Goal: Transaction & Acquisition: Subscribe to service/newsletter

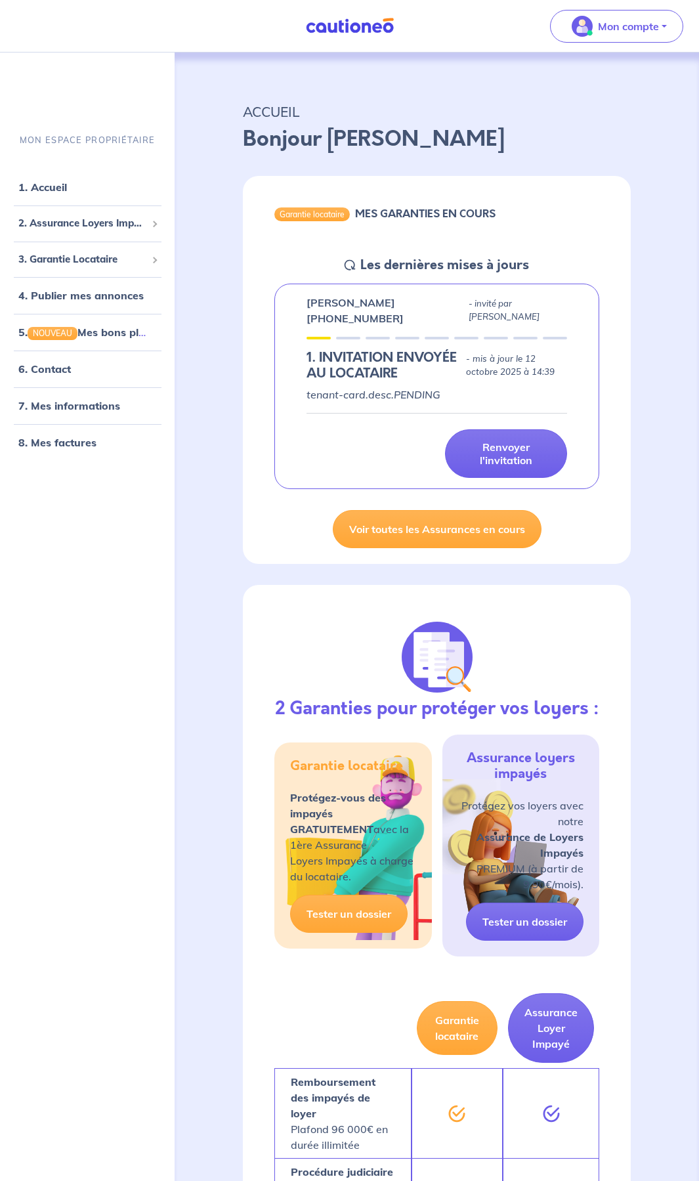
click at [102, 558] on div "MON ESPACE PROPRIÉTAIRE 1. Accueil 2. Assurance Loyers Impayés Souscrire Suivre…" at bounding box center [87, 649] width 175 height 1063
click at [72, 445] on link "8. Mes factures" at bounding box center [56, 442] width 76 height 13
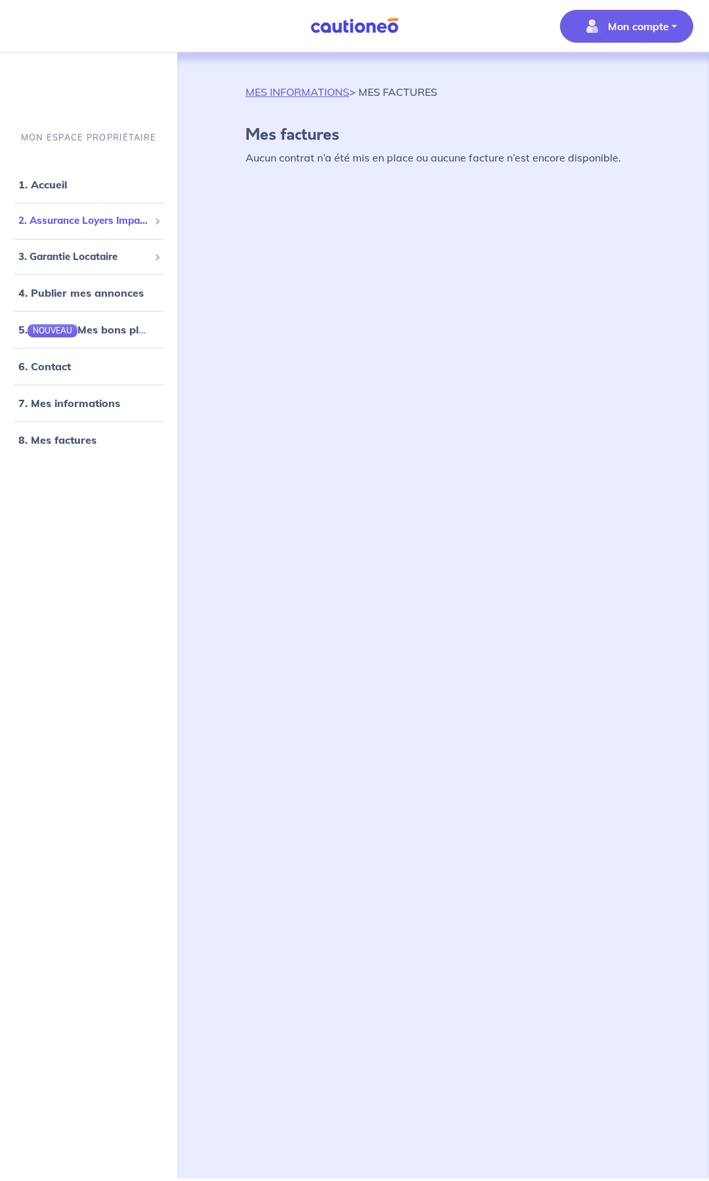
click at [74, 216] on span "2. Assurance Loyers Impayés" at bounding box center [83, 220] width 131 height 15
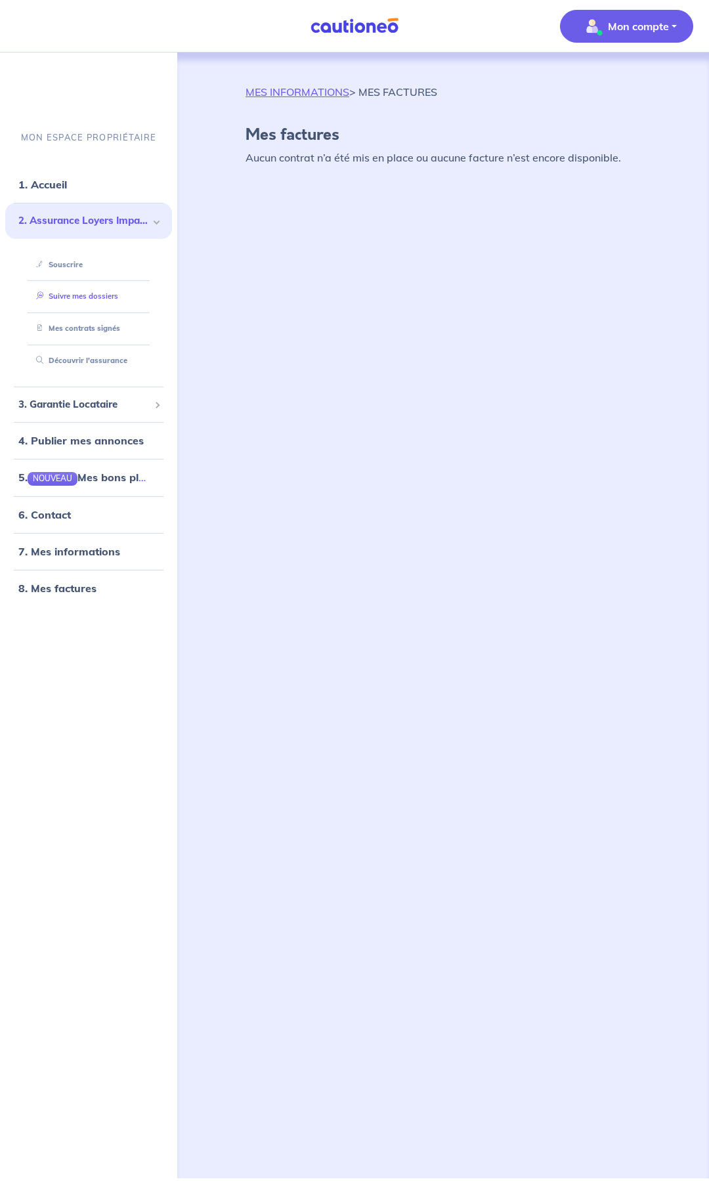
click at [76, 297] on link "Suivre mes dossiers" at bounding box center [74, 296] width 87 height 9
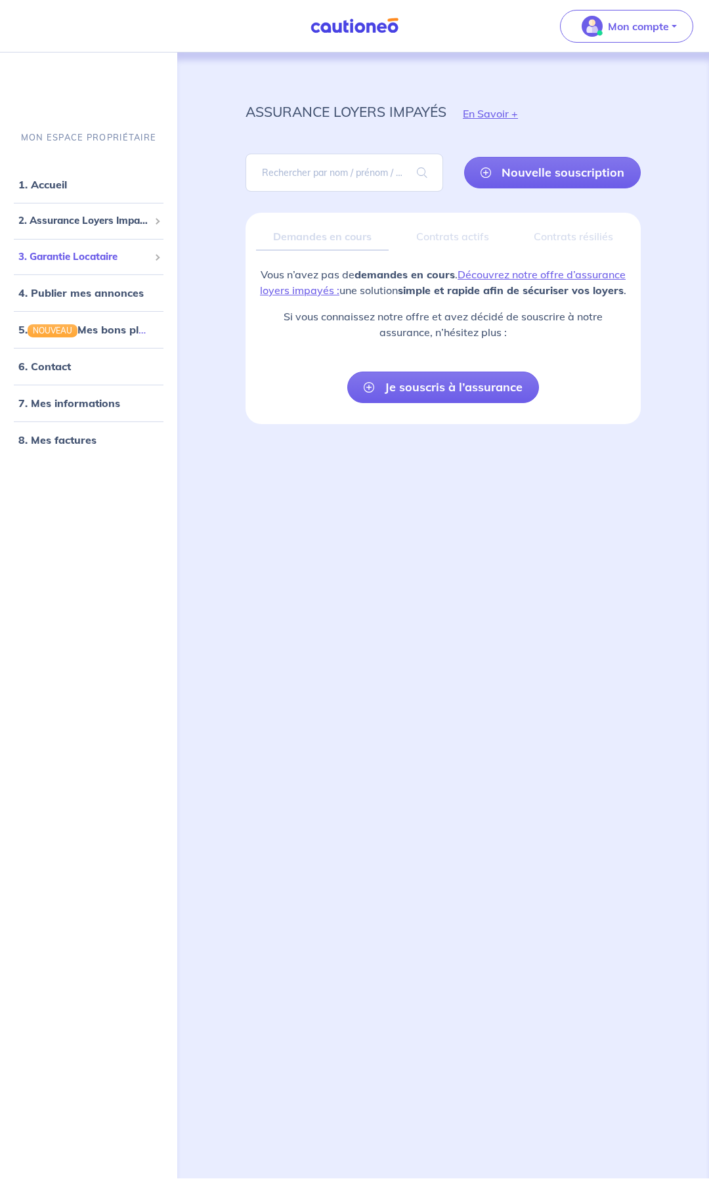
click at [87, 259] on span "3. Garantie Locataire" at bounding box center [83, 256] width 131 height 15
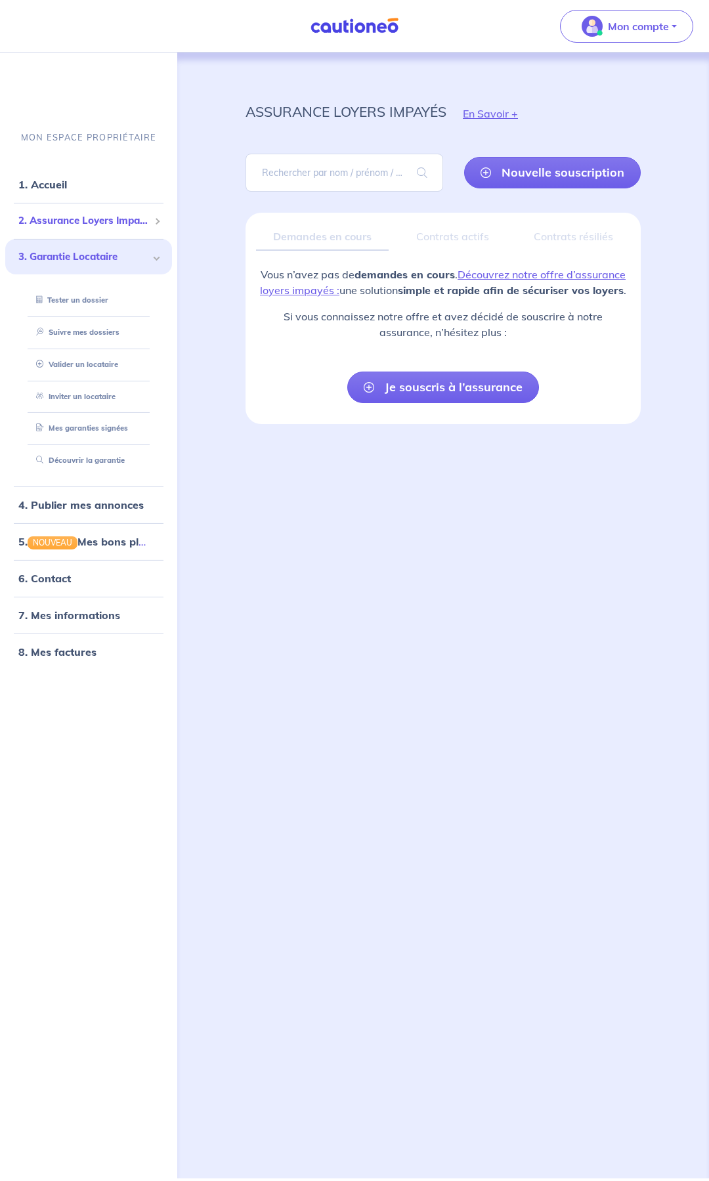
click at [108, 225] on span "2. Assurance Loyers Impayés" at bounding box center [83, 220] width 131 height 15
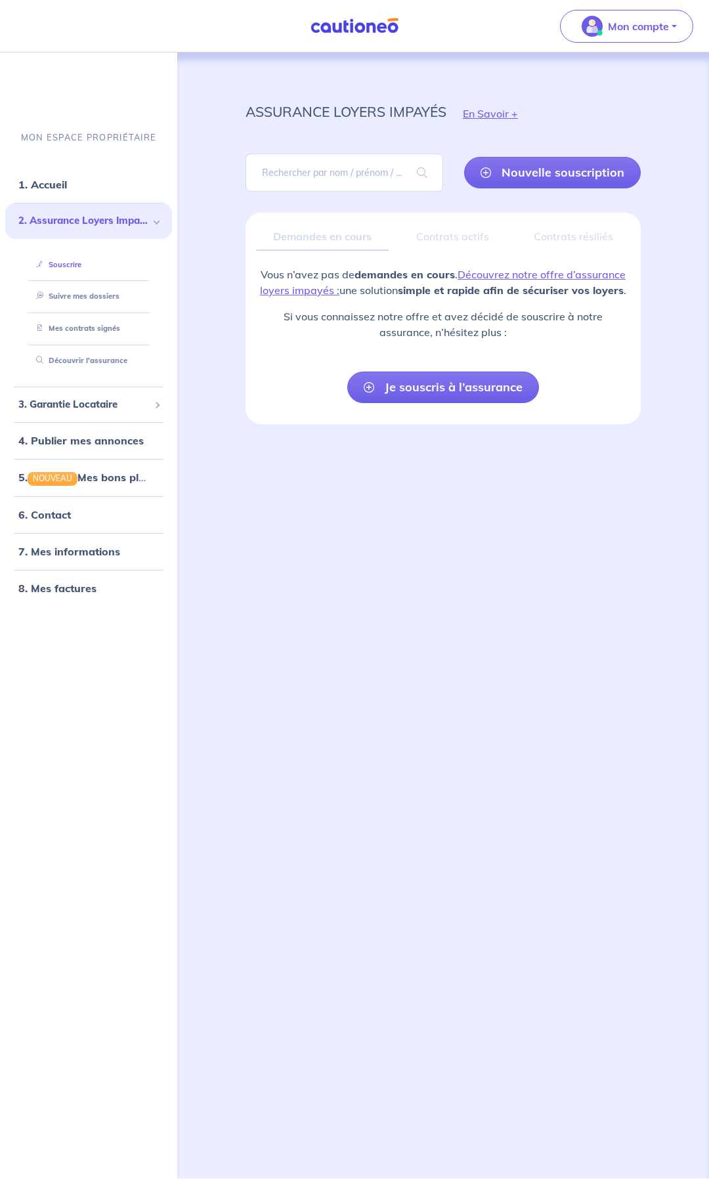
click at [62, 262] on link "Souscrire" at bounding box center [56, 264] width 51 height 9
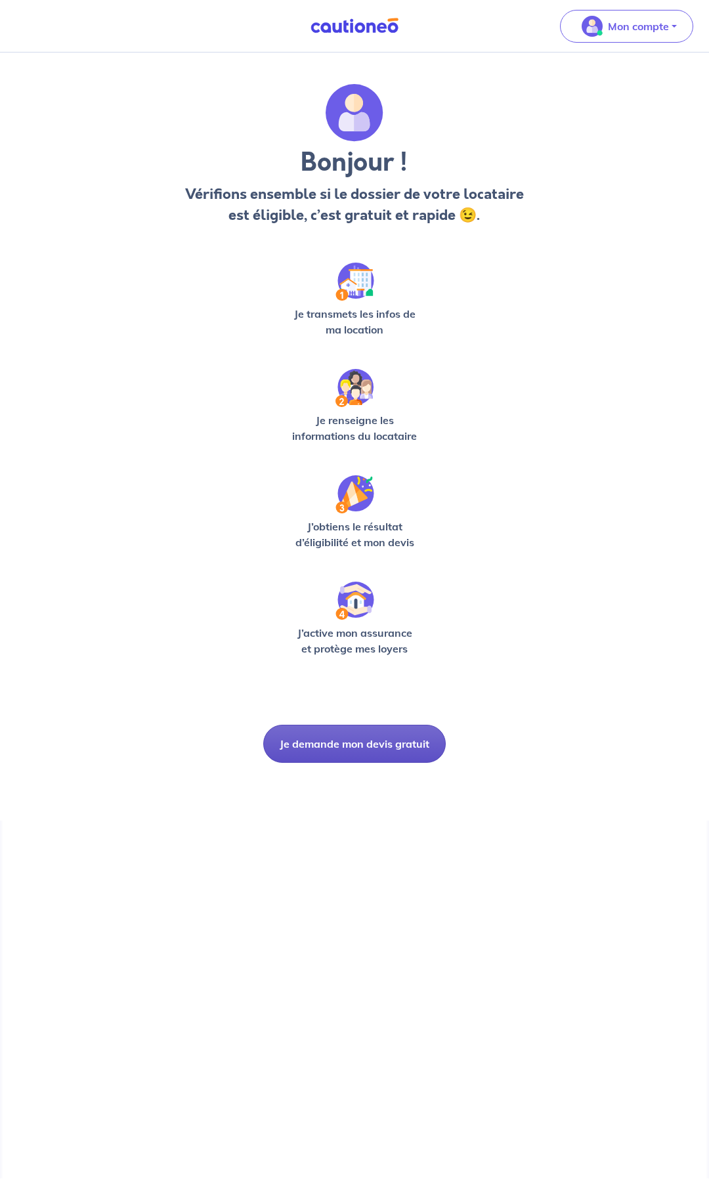
click at [372, 749] on button "Je demande mon devis gratuit" at bounding box center [354, 744] width 183 height 38
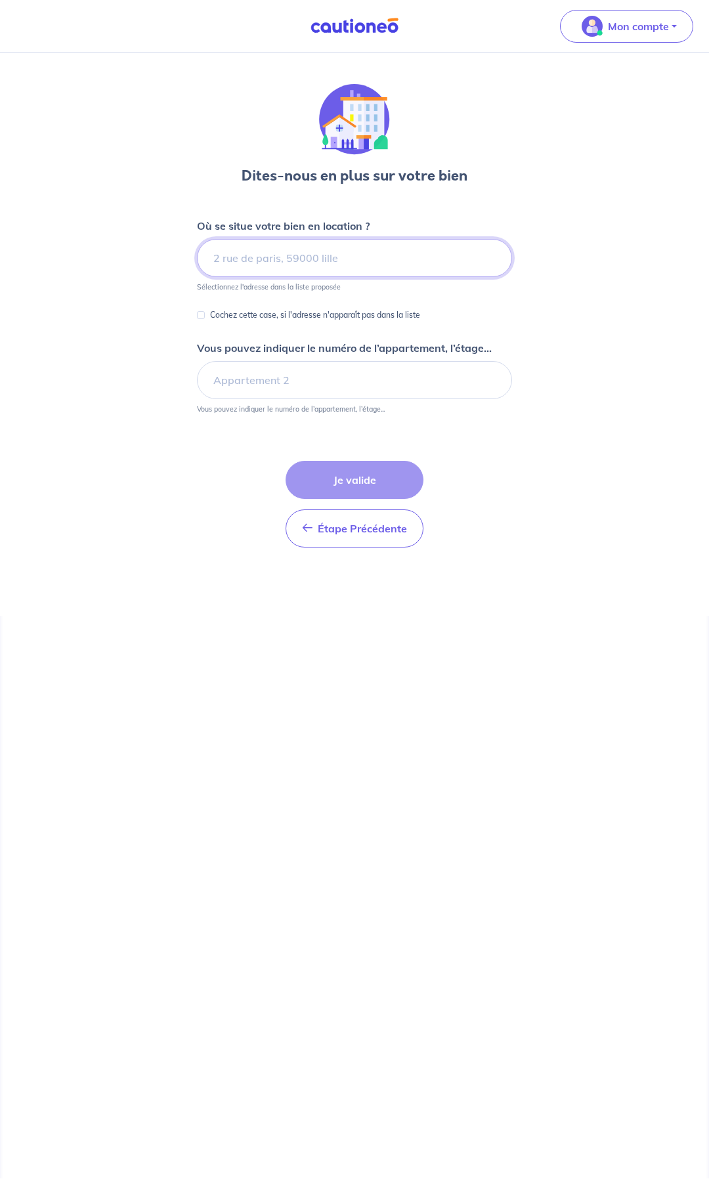
click at [279, 261] on input at bounding box center [354, 258] width 315 height 38
click at [307, 265] on input at bounding box center [354, 258] width 315 height 38
click at [307, 263] on input at bounding box center [354, 258] width 315 height 38
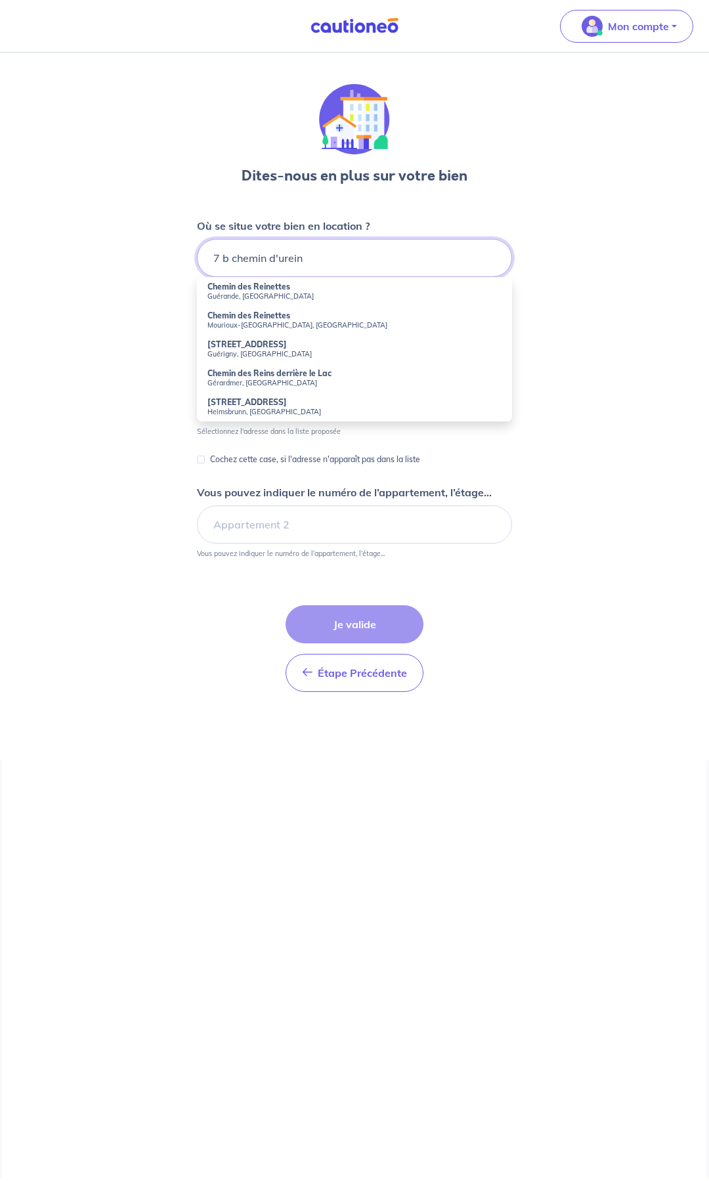
click at [223, 258] on input "7 b chemin d'urein" at bounding box center [354, 258] width 315 height 38
click at [238, 295] on small "Géronce, France" at bounding box center [354, 296] width 294 height 9
type input "7b Chemin d'Urein, Géronce, France"
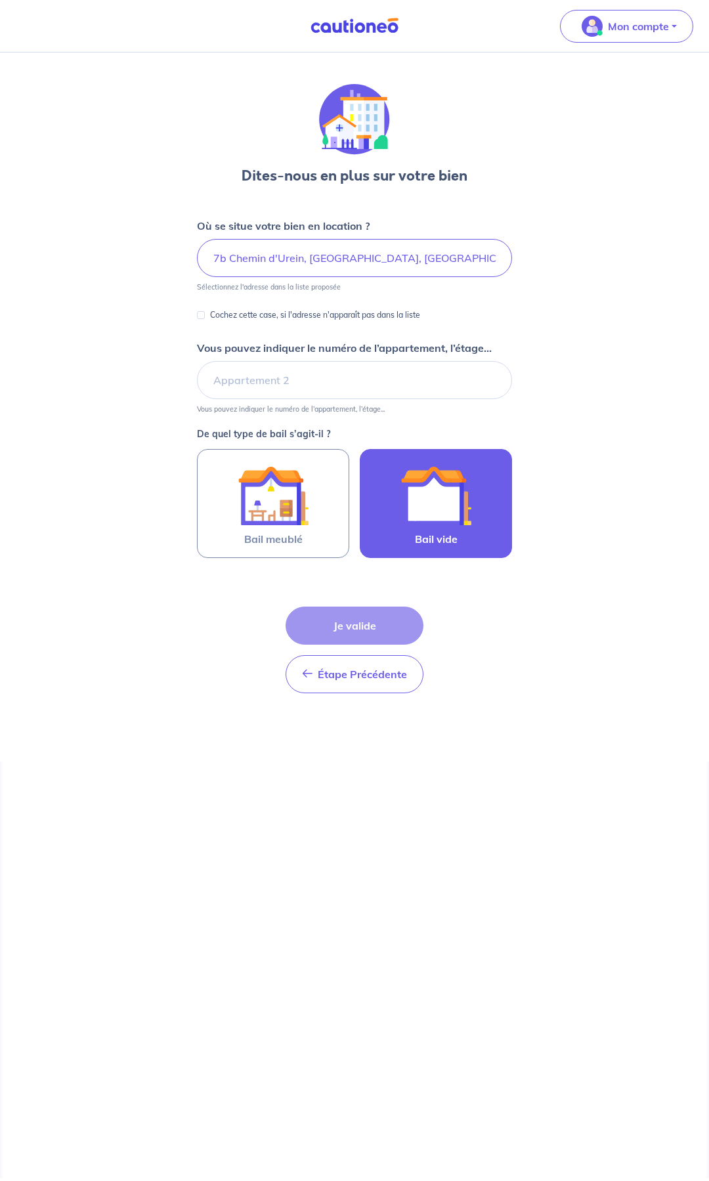
click at [410, 504] on img at bounding box center [435, 495] width 71 height 71
click at [0, 0] on input "Bail vide" at bounding box center [0, 0] width 0 height 0
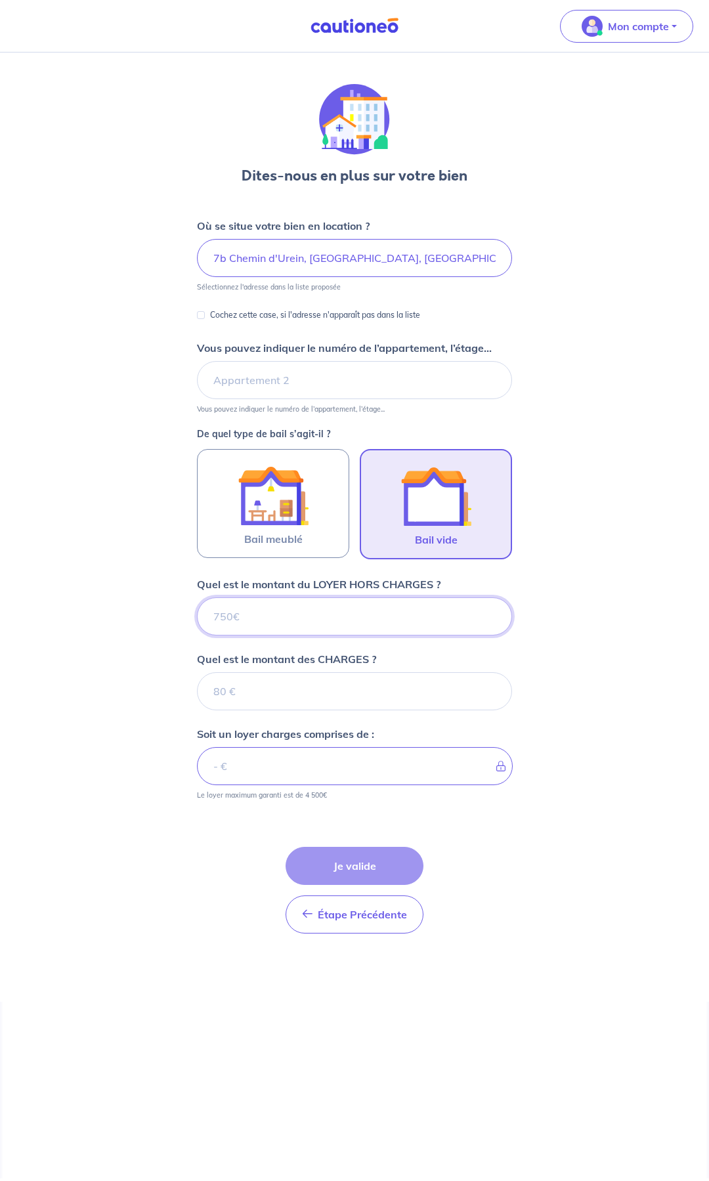
click at [289, 617] on input "Quel est le montant du LOYER HORS CHARGES ?" at bounding box center [354, 616] width 315 height 38
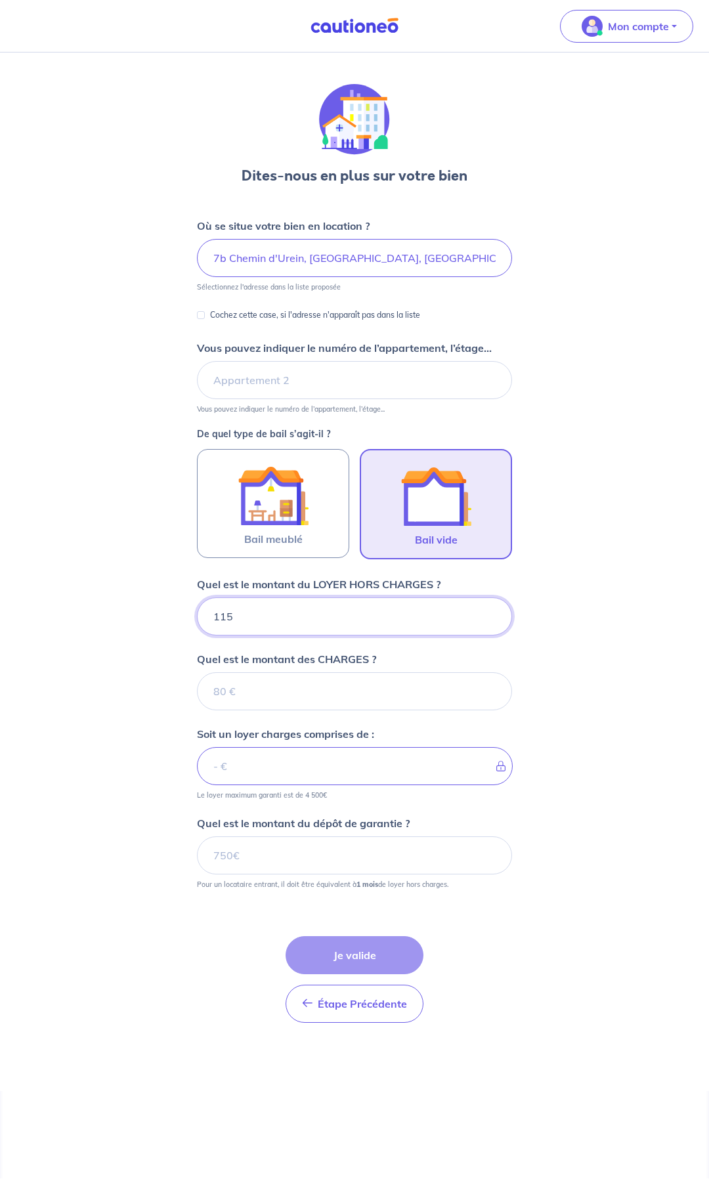
type input "1150"
click at [305, 684] on input "Quel est le montant des CHARGES ?" at bounding box center [354, 691] width 315 height 38
type input "0"
type input "1150"
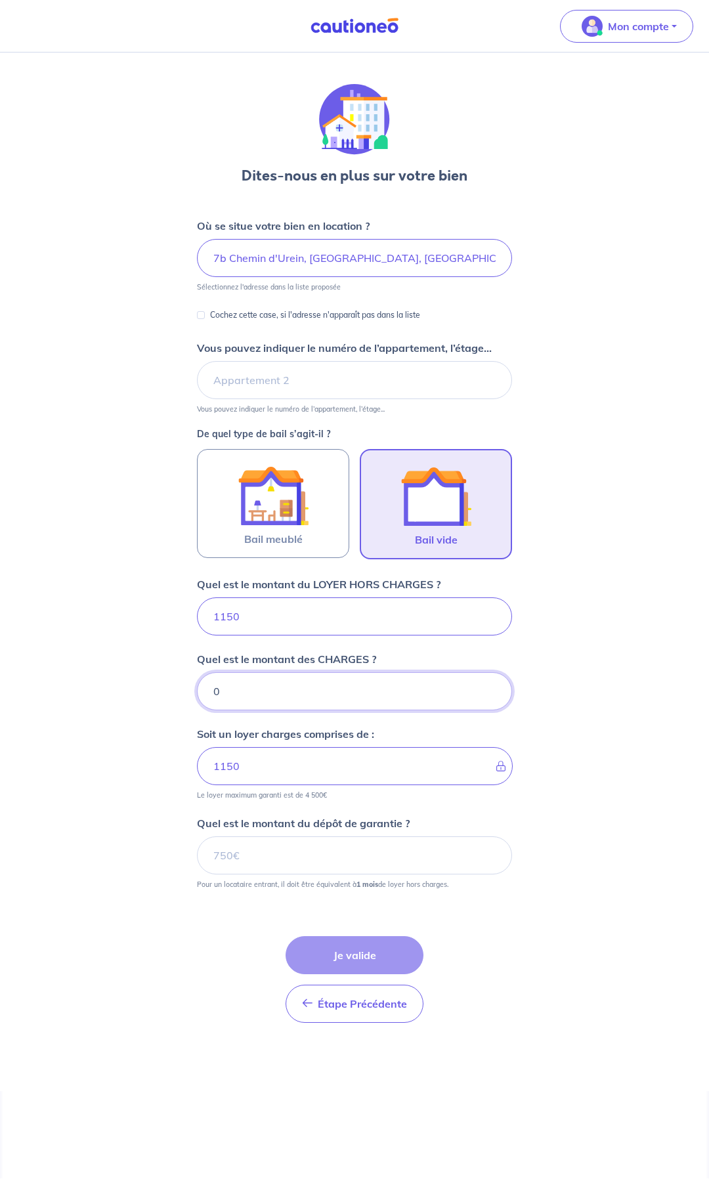
type input "0"
click at [266, 854] on input "Quel est le montant du dépôt de garantie ?" at bounding box center [354, 855] width 315 height 38
click at [267, 853] on input "Quel est le montant du dépôt de garantie ?" at bounding box center [354, 855] width 315 height 38
click at [422, 852] on input "Quel est le montant du dépôt de garantie ?" at bounding box center [354, 855] width 315 height 38
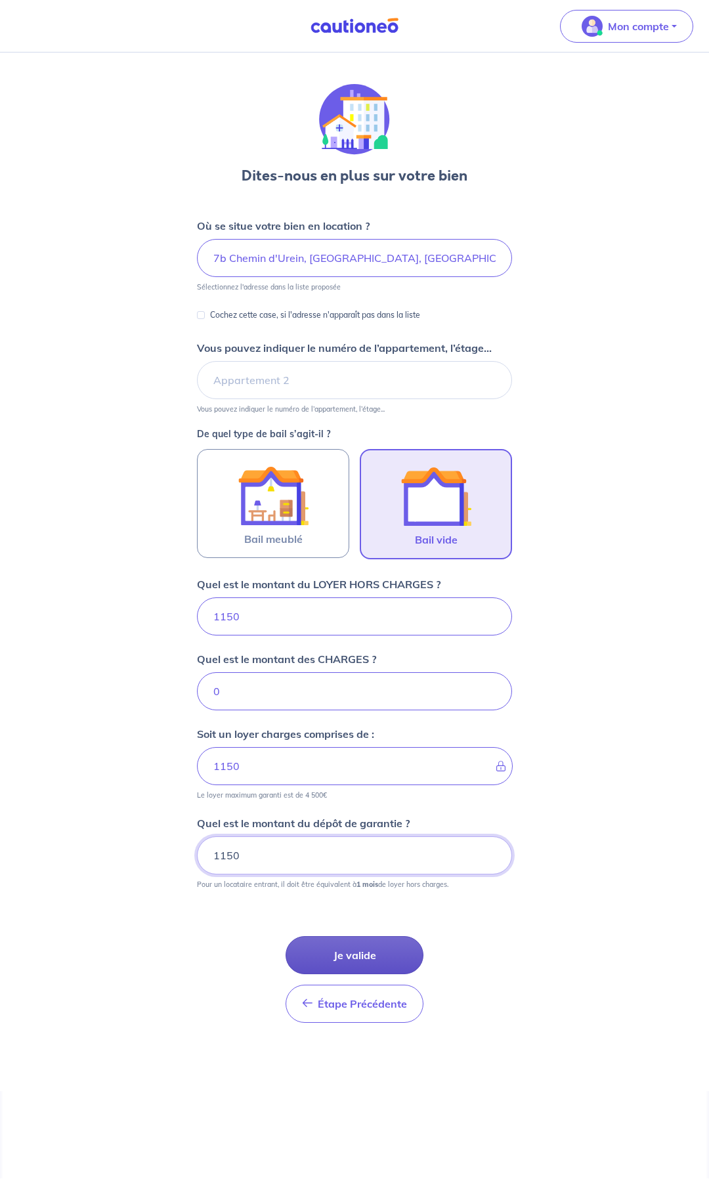
type input "1150"
click at [367, 953] on button "Je valide" at bounding box center [355, 955] width 138 height 38
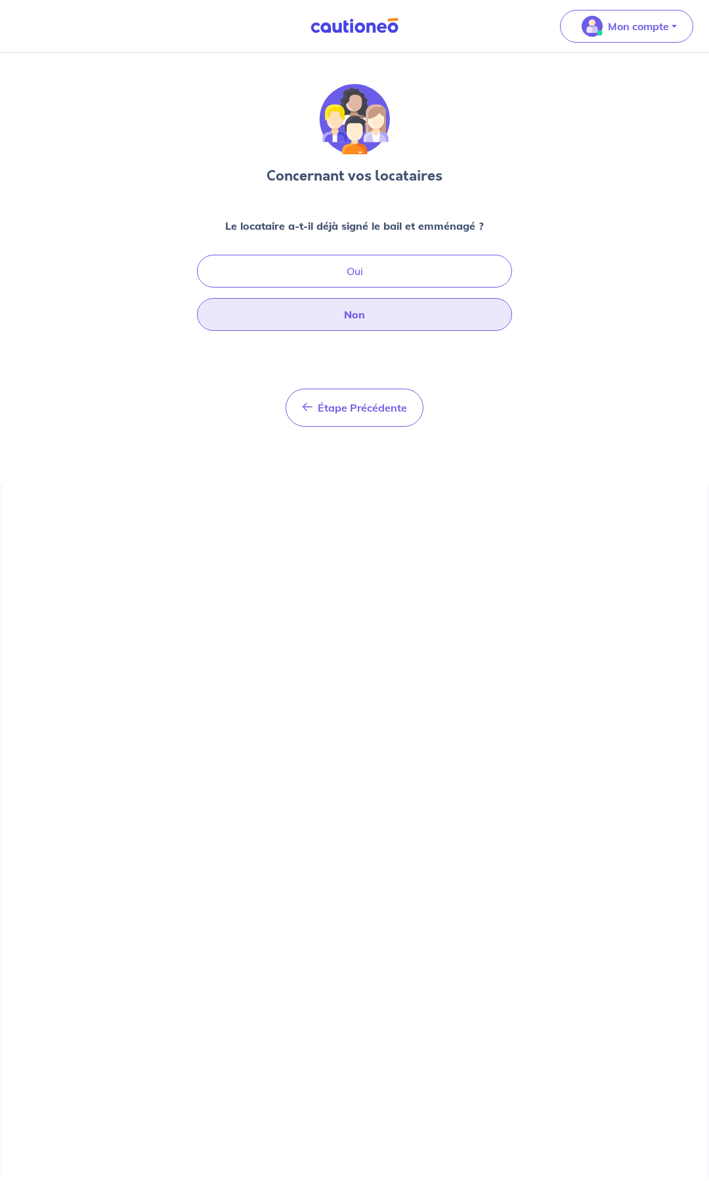
click at [363, 323] on button "Non" at bounding box center [354, 314] width 315 height 33
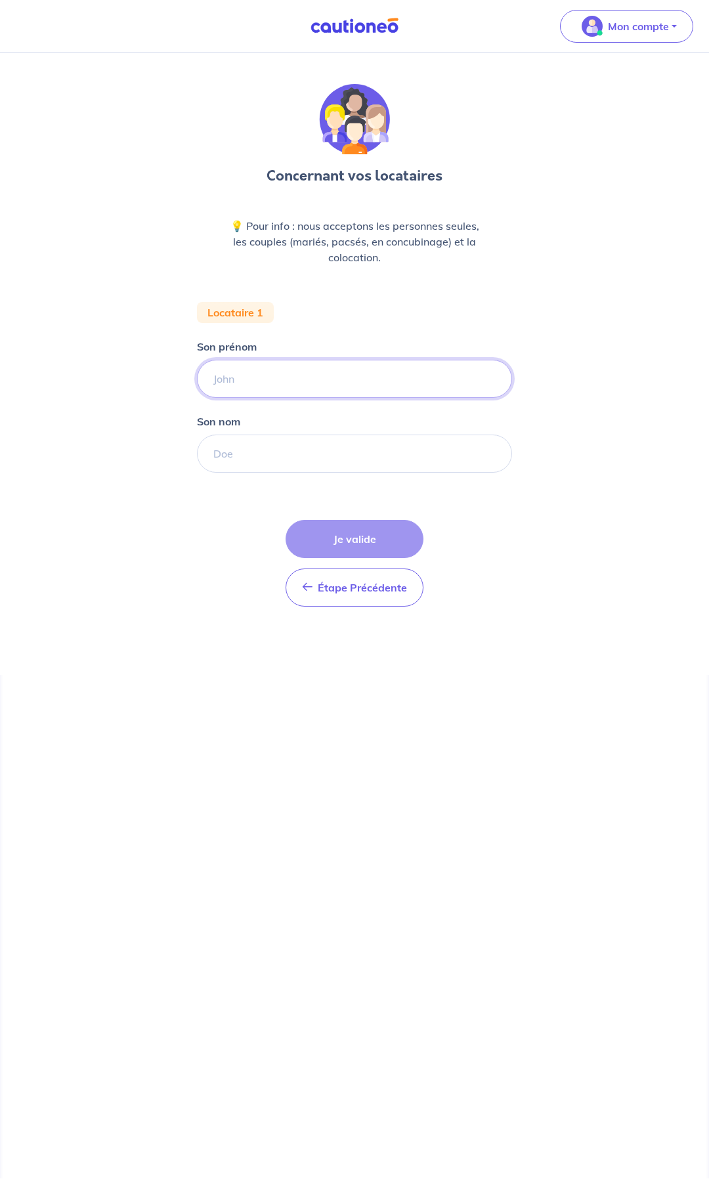
click at [292, 374] on input "Son prénom" at bounding box center [354, 379] width 315 height 38
type input "Clément"
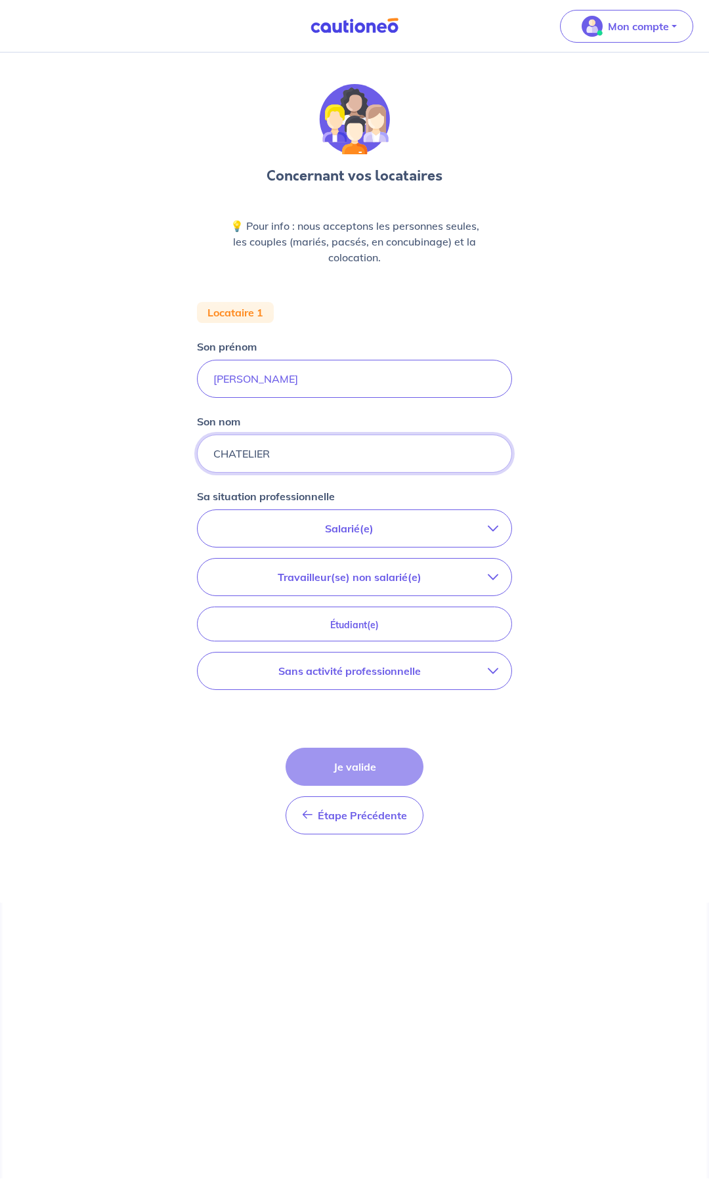
type input "CHATELIER"
click at [496, 578] on icon "button" at bounding box center [493, 577] width 11 height 11
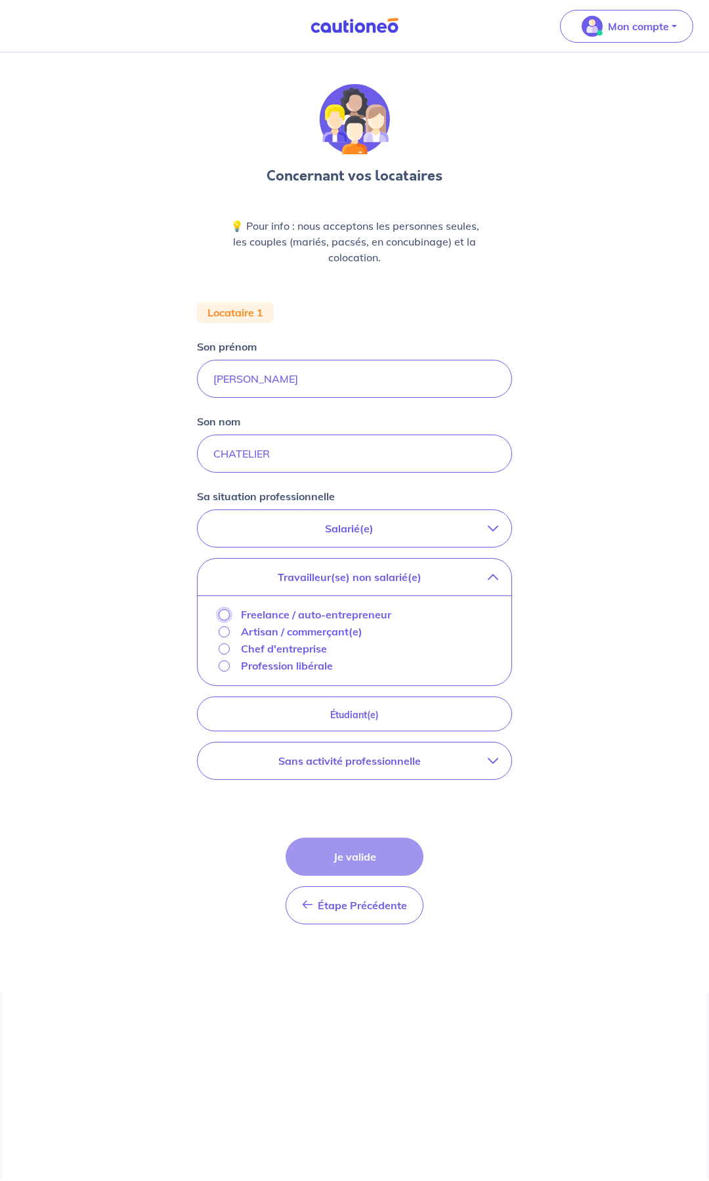
click at [224, 612] on input "Freelance / auto-entrepreneur" at bounding box center [224, 614] width 11 height 11
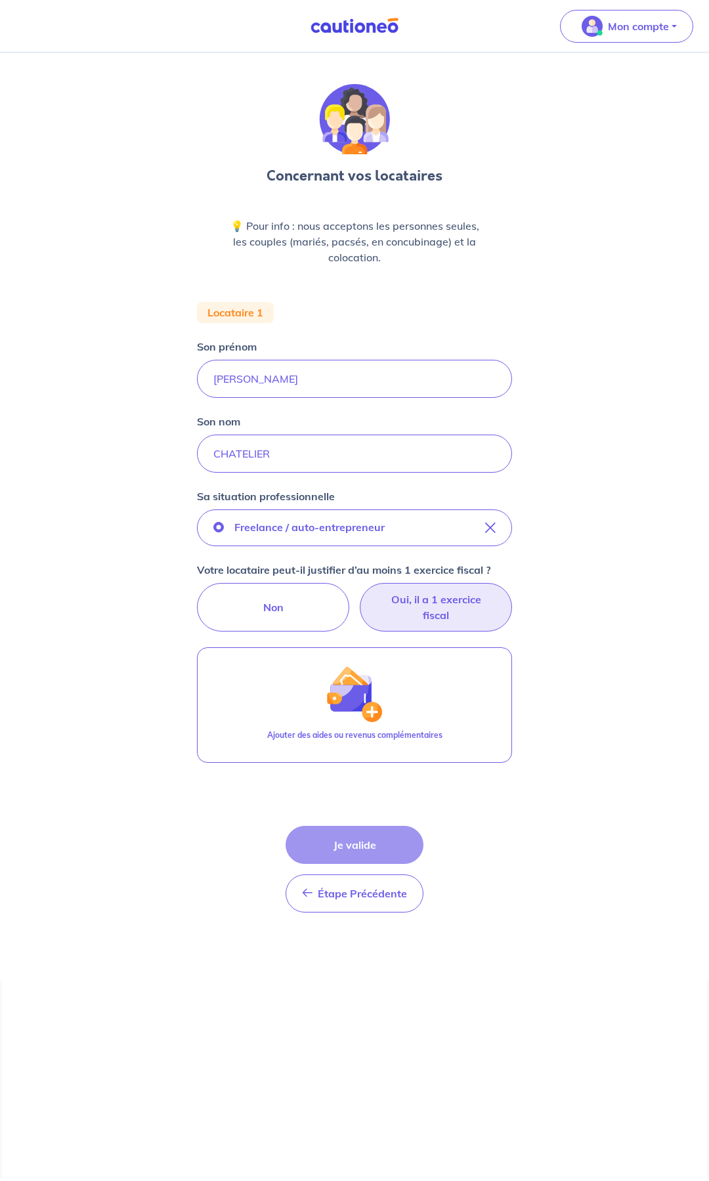
click at [450, 608] on label "Oui, il a 1 exercice fiscal" at bounding box center [436, 607] width 152 height 49
click at [359, 592] on input "Oui, il a 1 exercice fiscal" at bounding box center [355, 587] width 9 height 9
radio input "true"
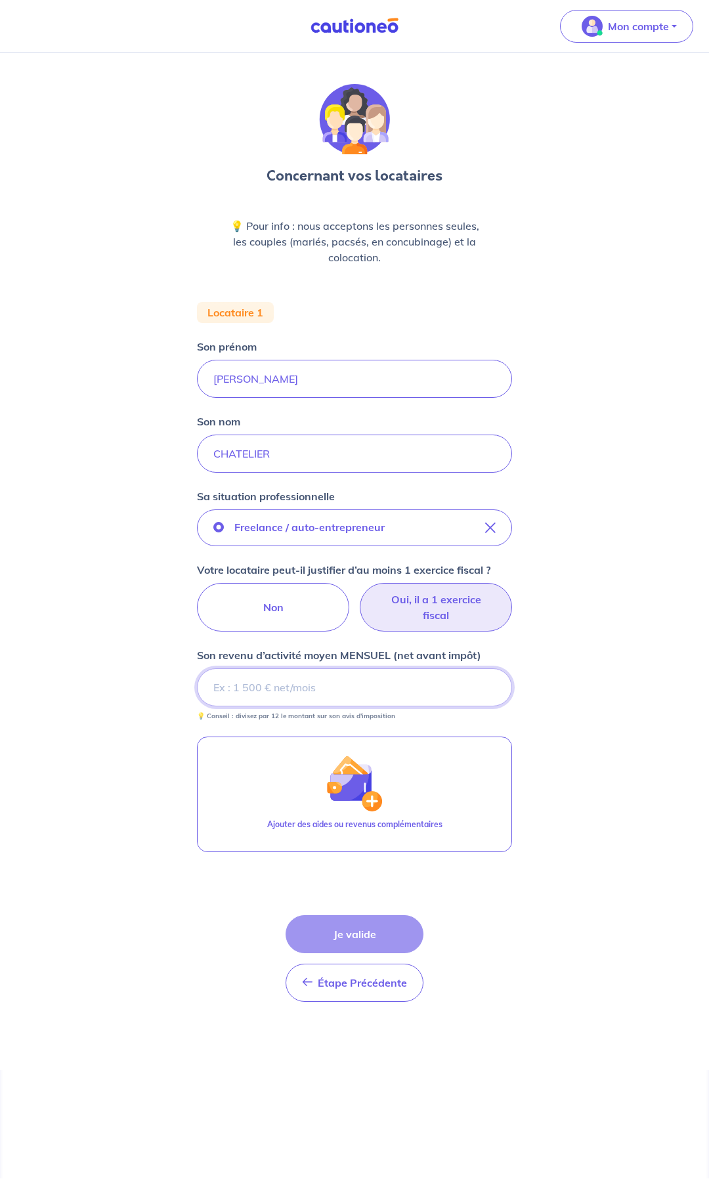
drag, startPoint x: 251, startPoint y: 685, endPoint x: 248, endPoint y: 692, distance: 7.3
click at [253, 685] on input "Son revenu d’activité moyen MENSUEL (net avant impôt)" at bounding box center [354, 687] width 315 height 38
click at [303, 688] on input "Son revenu d’activité moyen MENSUEL (net avant impôt)" at bounding box center [354, 687] width 315 height 38
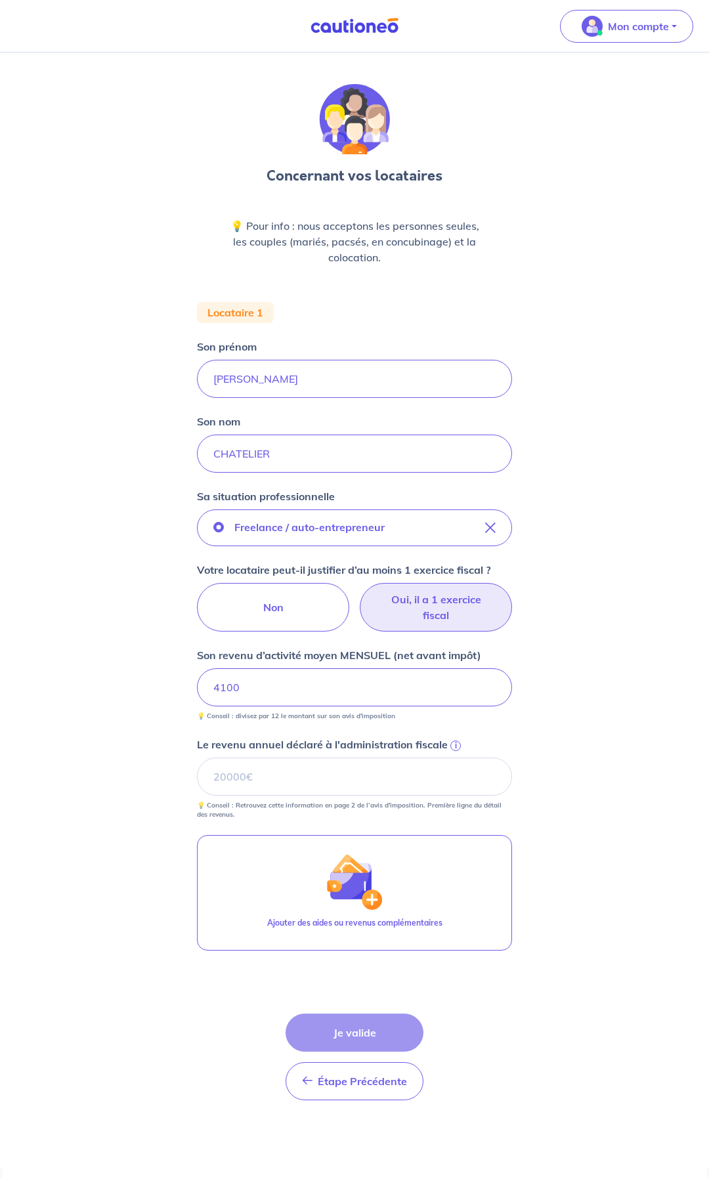
click at [590, 671] on div "Concernant vos locataires 💡 Pour info : nous acceptons les personnes seules, le…" at bounding box center [354, 611] width 709 height 1116
click at [238, 773] on input "Le revenu annuel déclaré à l'administration fiscale i" at bounding box center [354, 777] width 315 height 38
